Goal: Find specific page/section: Find specific page/section

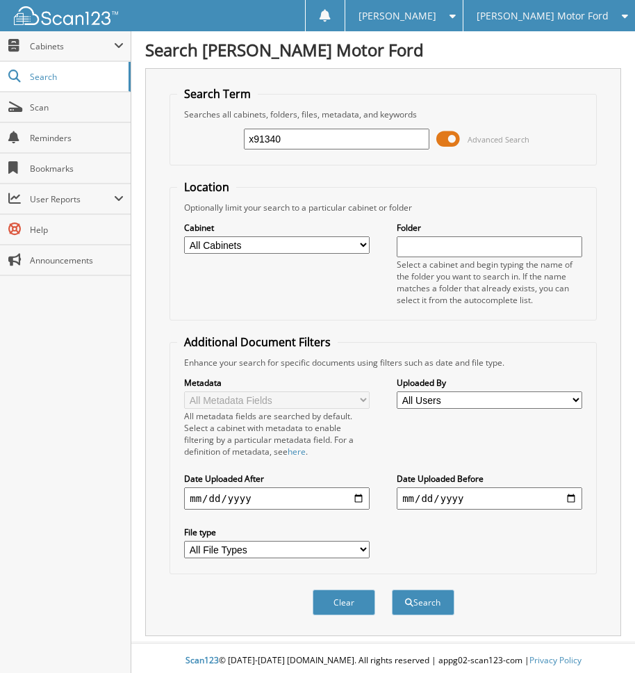
type input "x91340"
click at [392, 589] on button "Search" at bounding box center [423, 602] width 63 height 26
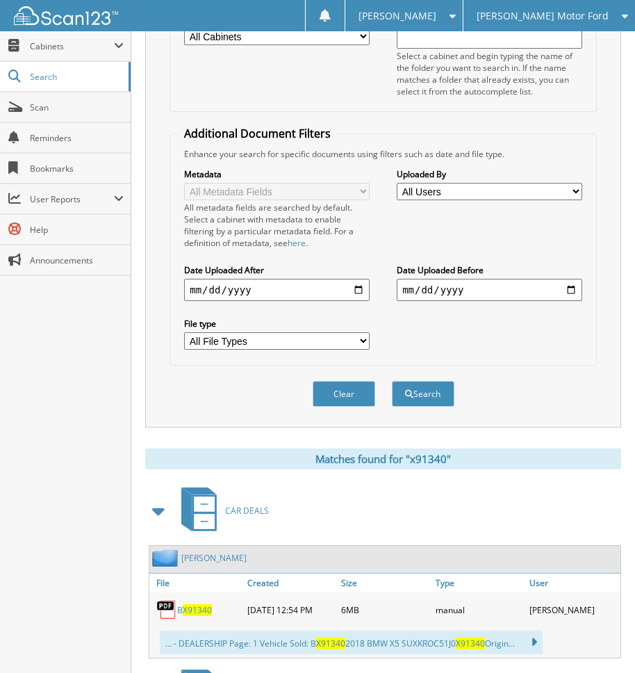
scroll to position [600, 0]
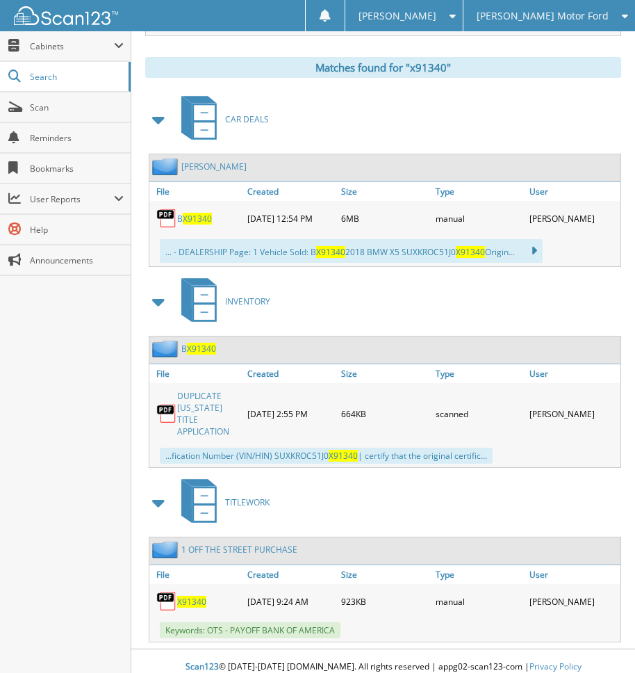
click at [215, 413] on link "DUPLICATE UTAH TITLE APPLICATION" at bounding box center [208, 413] width 63 height 47
click at [194, 595] on span "X91340" at bounding box center [191, 601] width 29 height 12
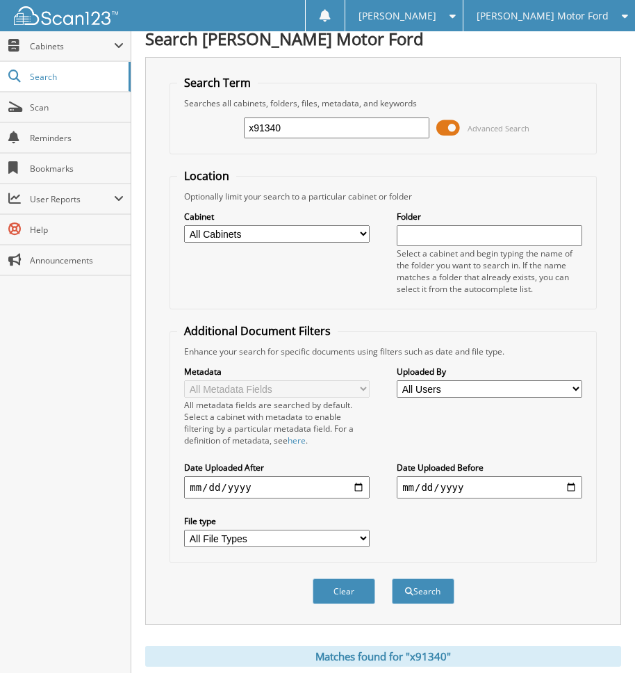
click at [328, 130] on input "x91340" at bounding box center [337, 127] width 186 height 21
type input "j09874"
click at [392, 578] on button "Search" at bounding box center [423, 591] width 63 height 26
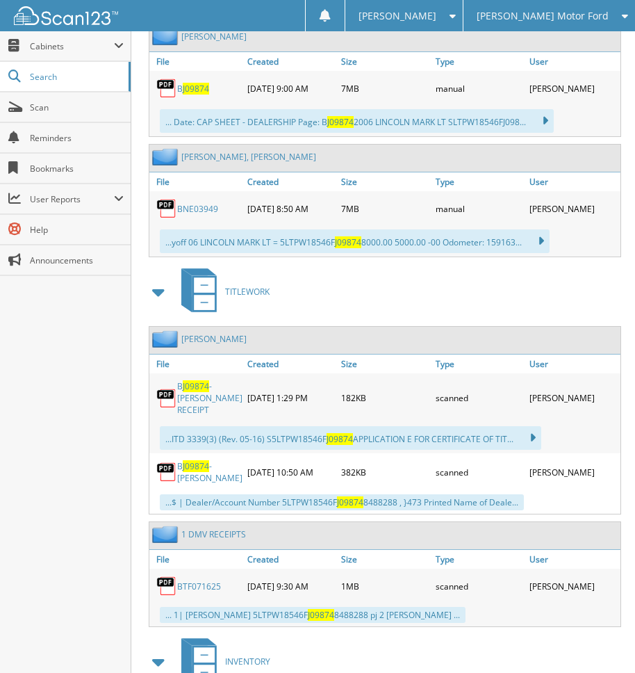
scroll to position [939, 0]
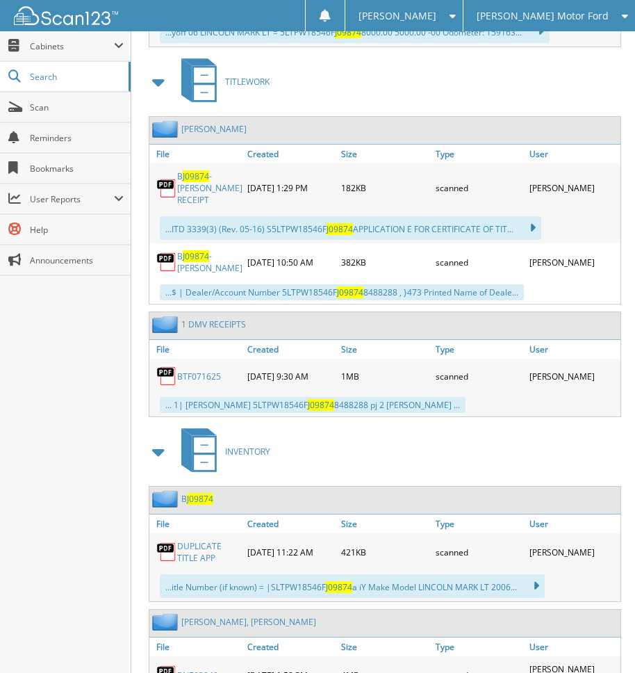
click at [495, 87] on div "TITLEWORK" at bounding box center [383, 81] width 476 height 55
drag, startPoint x: 593, startPoint y: 1, endPoint x: 592, endPoint y: 8, distance: 7.8
click at [592, 8] on div "[PERSON_NAME] Motor Ford" at bounding box center [549, 15] width 158 height 31
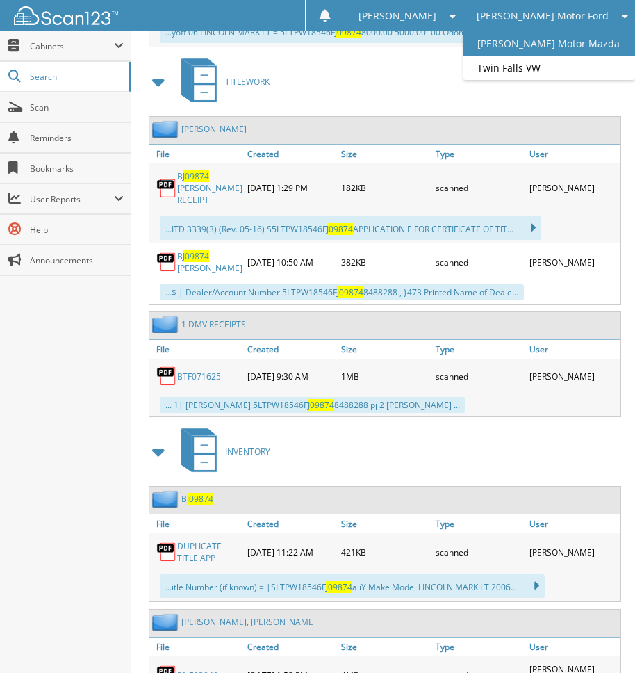
click at [566, 54] on link "[PERSON_NAME] Motor Mazda" at bounding box center [549, 43] width 172 height 24
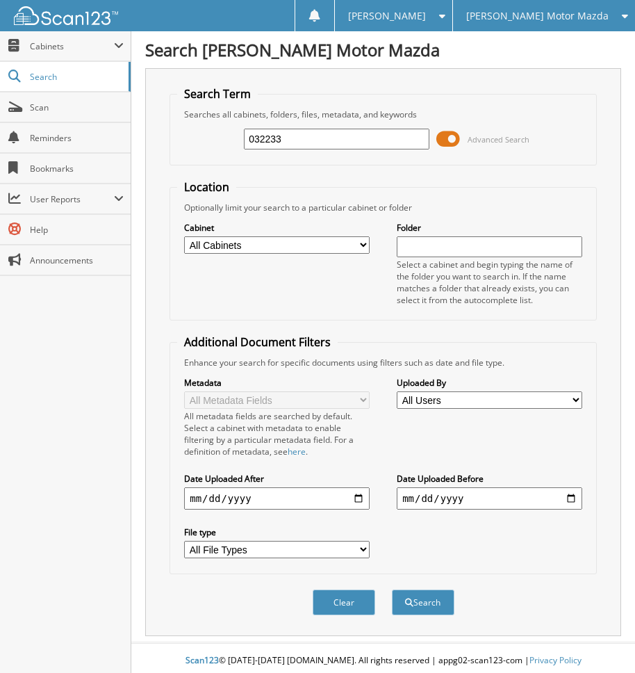
type input "032233"
click at [392, 589] on button "Search" at bounding box center [423, 602] width 63 height 26
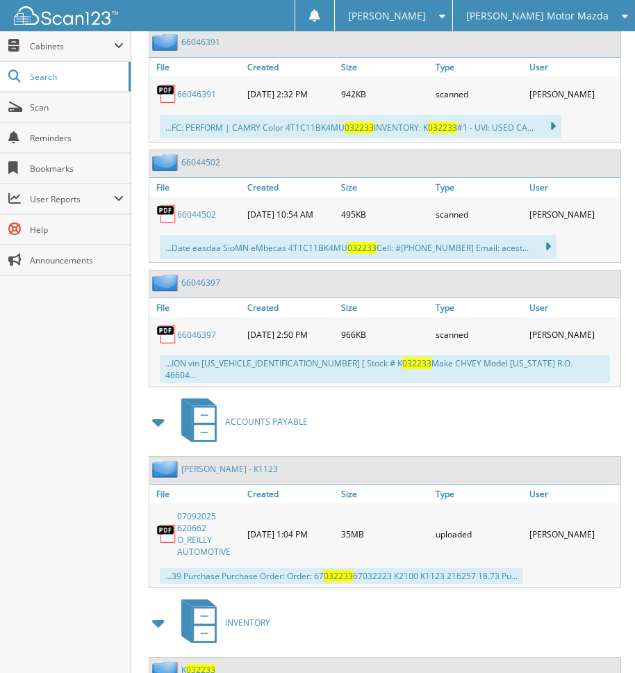
scroll to position [767, 0]
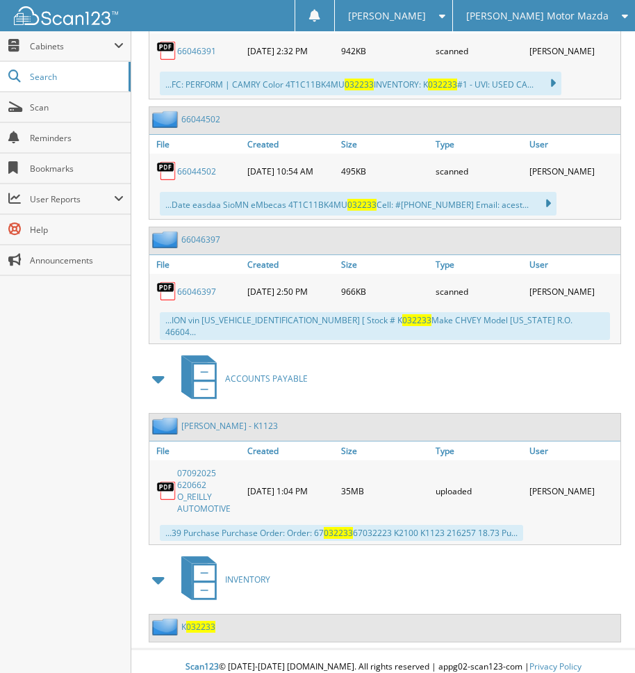
click at [205, 618] on div "K 032233" at bounding box center [182, 626] width 66 height 17
click at [202, 620] on span "032233" at bounding box center [200, 626] width 29 height 12
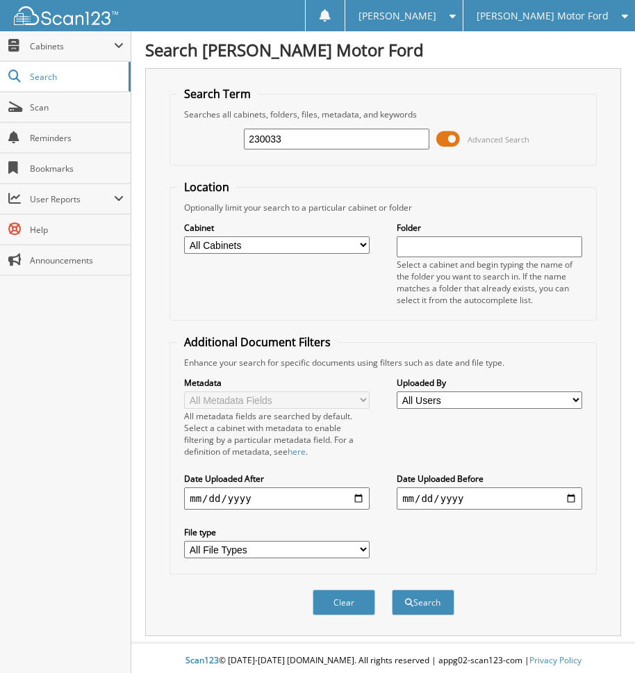
type input "230033"
click at [392, 589] on button "Search" at bounding box center [423, 602] width 63 height 26
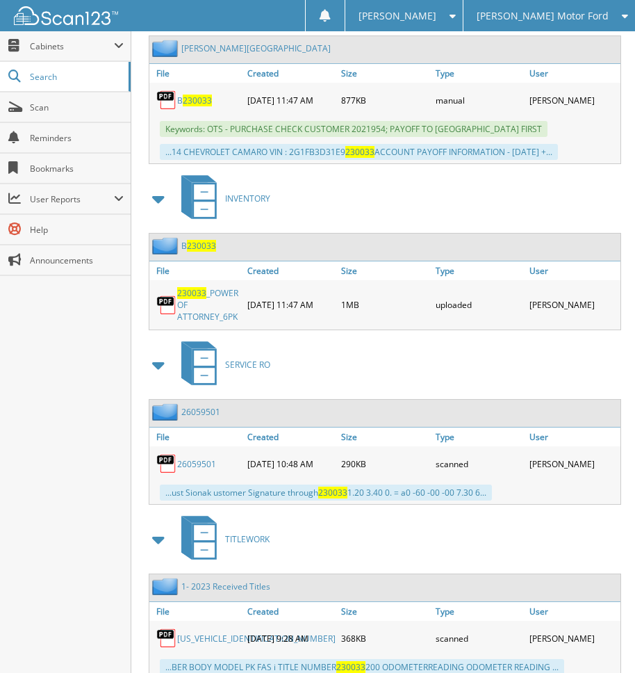
scroll to position [817, 0]
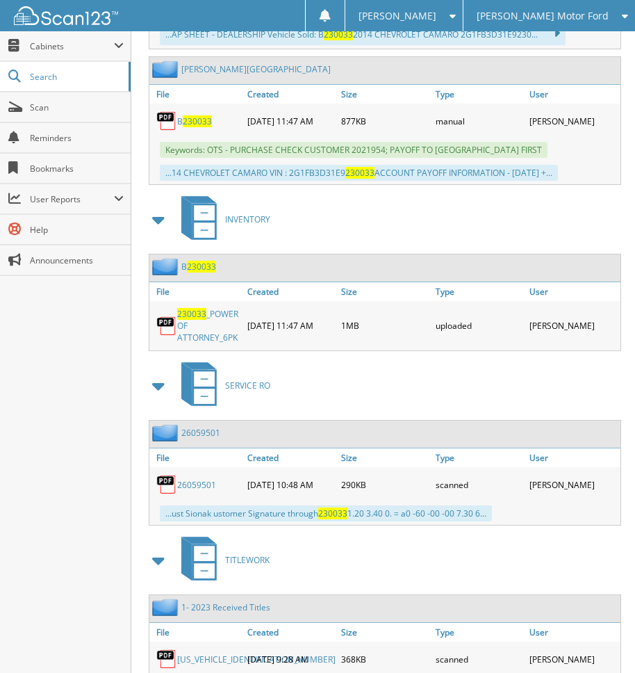
click at [212, 318] on link "230033 _POWER OF ATTORNEY_6PK" at bounding box center [208, 325] width 63 height 35
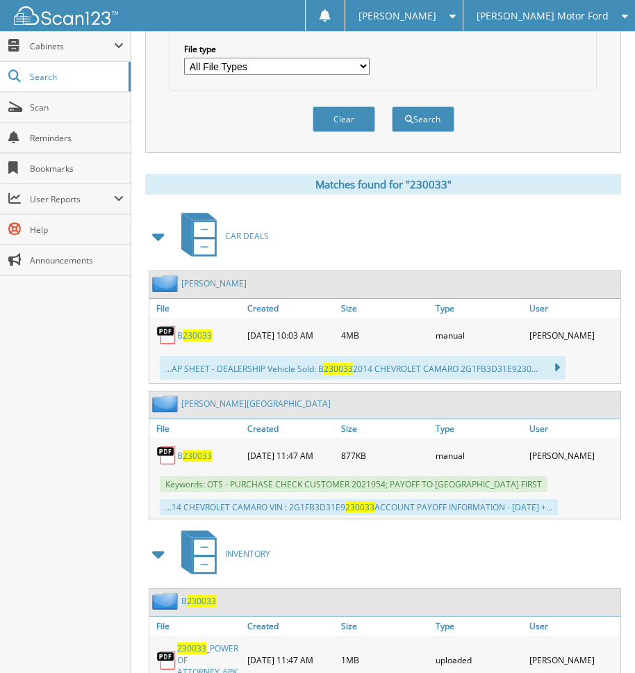
scroll to position [470, 0]
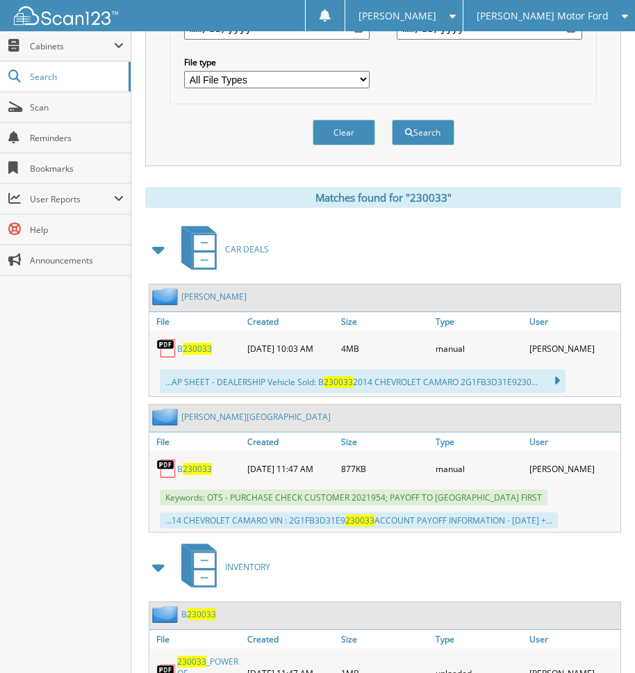
click at [197, 471] on span "230033" at bounding box center [197, 469] width 29 height 12
click at [206, 411] on div "LABEAU, BRENT" at bounding box center [239, 416] width 181 height 17
click at [204, 418] on link "LABEAU, BRENT" at bounding box center [255, 417] width 149 height 12
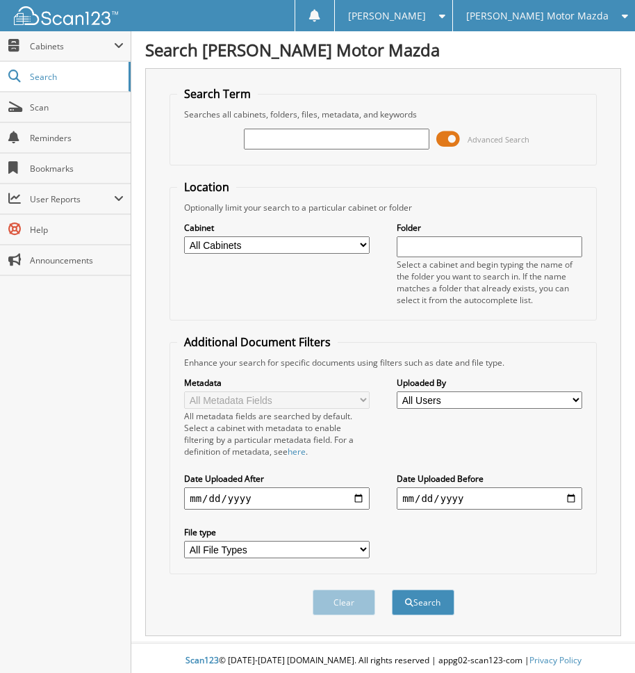
click at [308, 133] on input "text" at bounding box center [337, 139] width 186 height 21
type input "533522"
click at [392, 589] on button "Search" at bounding box center [423, 602] width 63 height 26
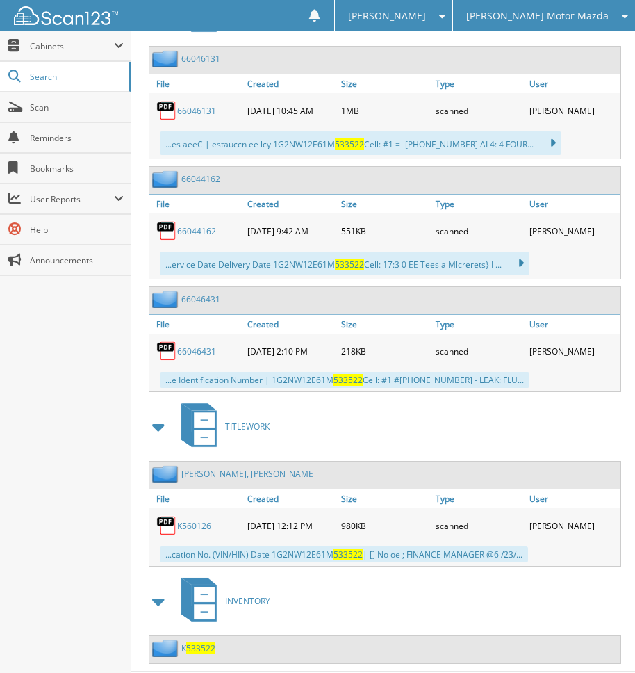
scroll to position [741, 0]
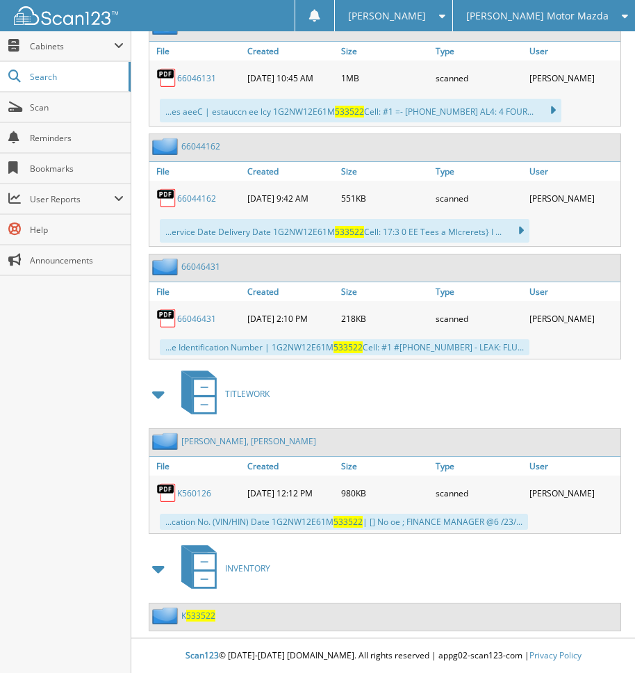
click at [202, 616] on span "533522" at bounding box center [200, 615] width 29 height 12
